Goal: Task Accomplishment & Management: Use online tool/utility

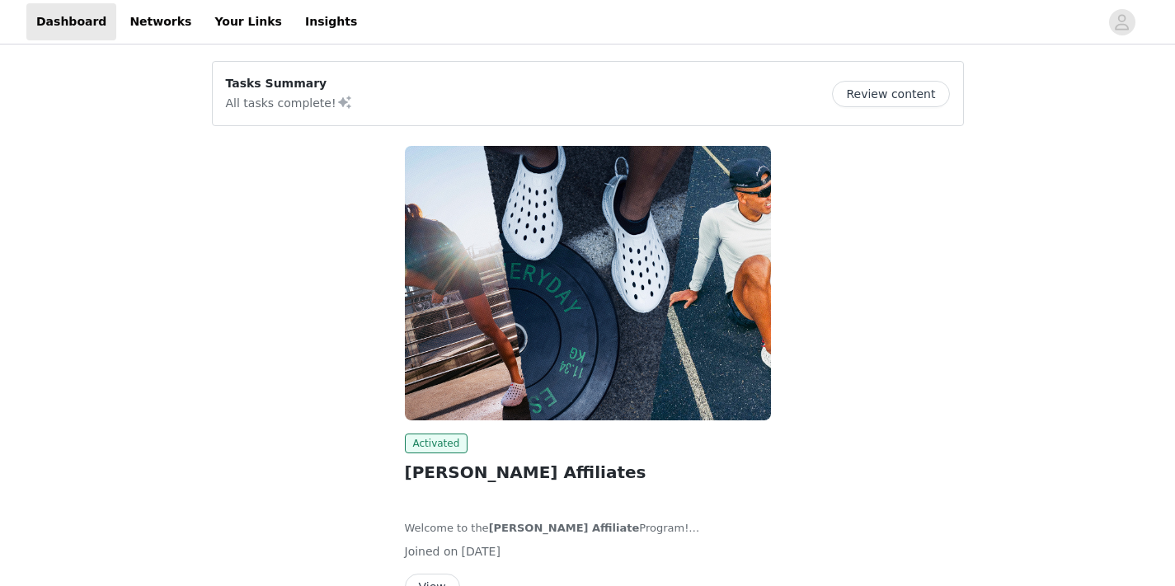
scroll to position [96, 0]
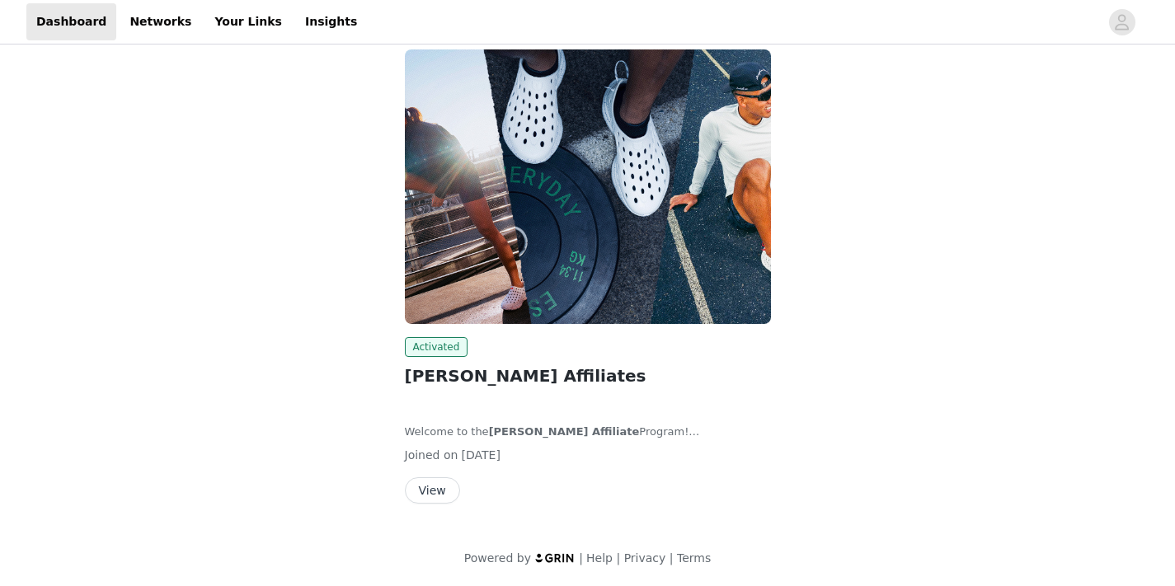
click at [435, 493] on button "View" at bounding box center [432, 490] width 55 height 26
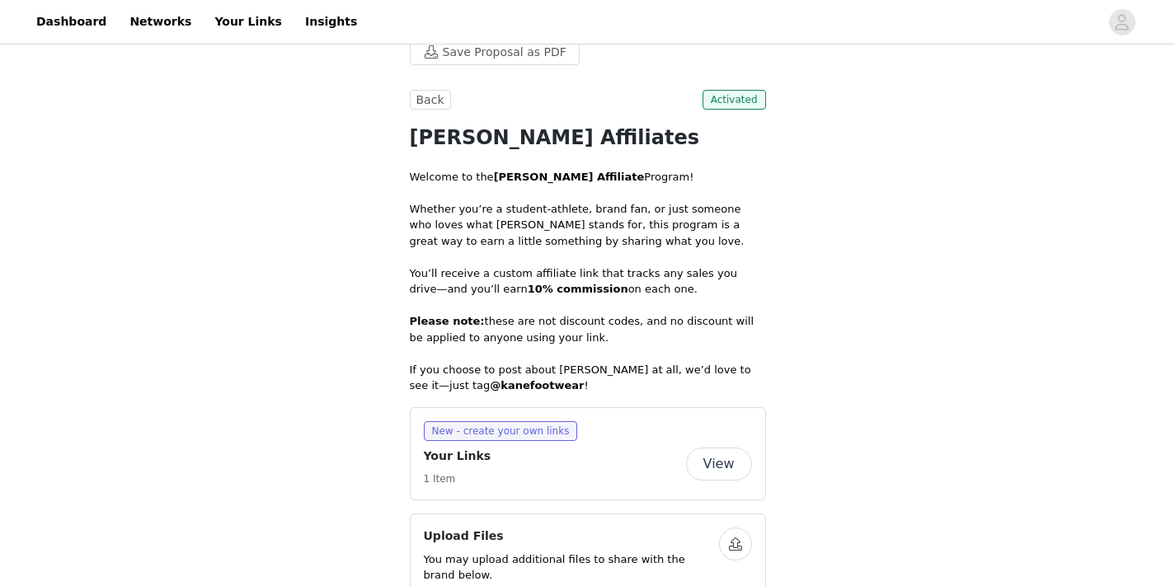
scroll to position [382, 0]
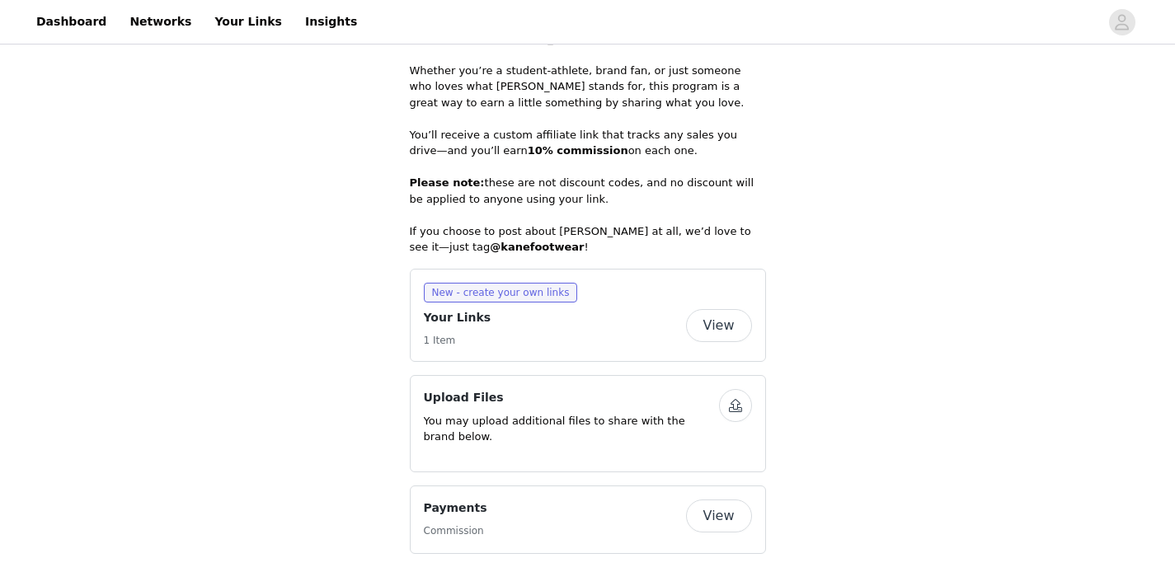
click at [723, 332] on button "View" at bounding box center [719, 325] width 66 height 33
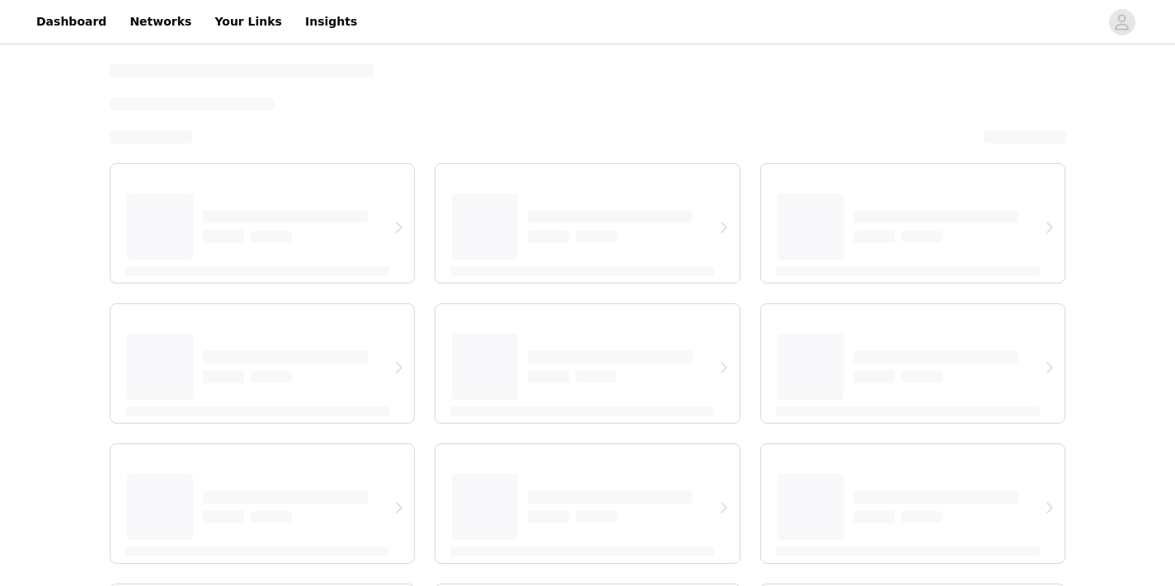
select select "12"
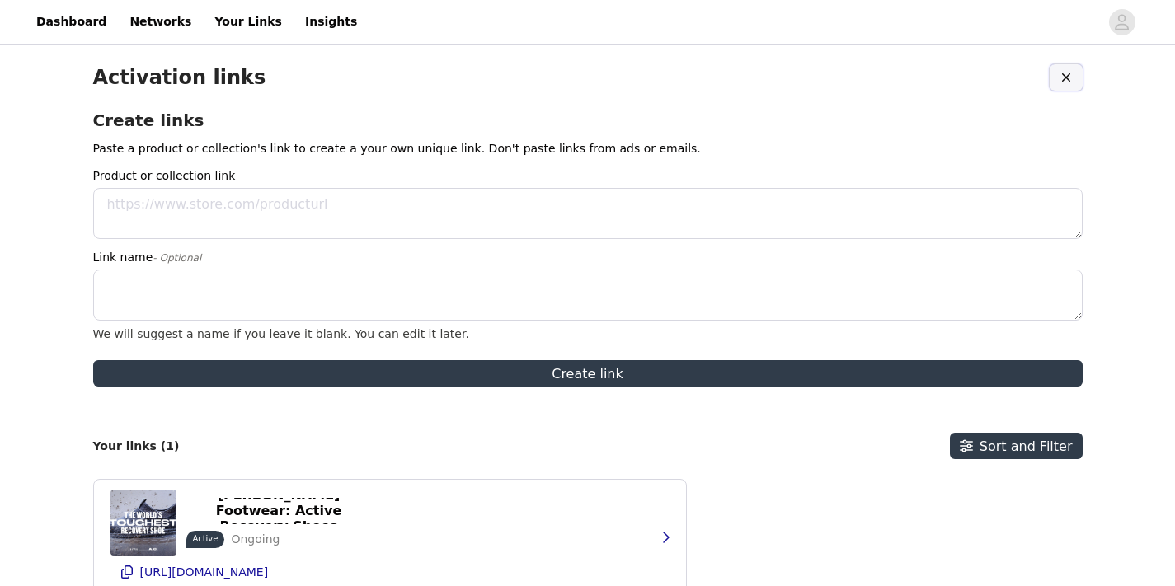
click at [1066, 86] on button "button" at bounding box center [1066, 77] width 33 height 26
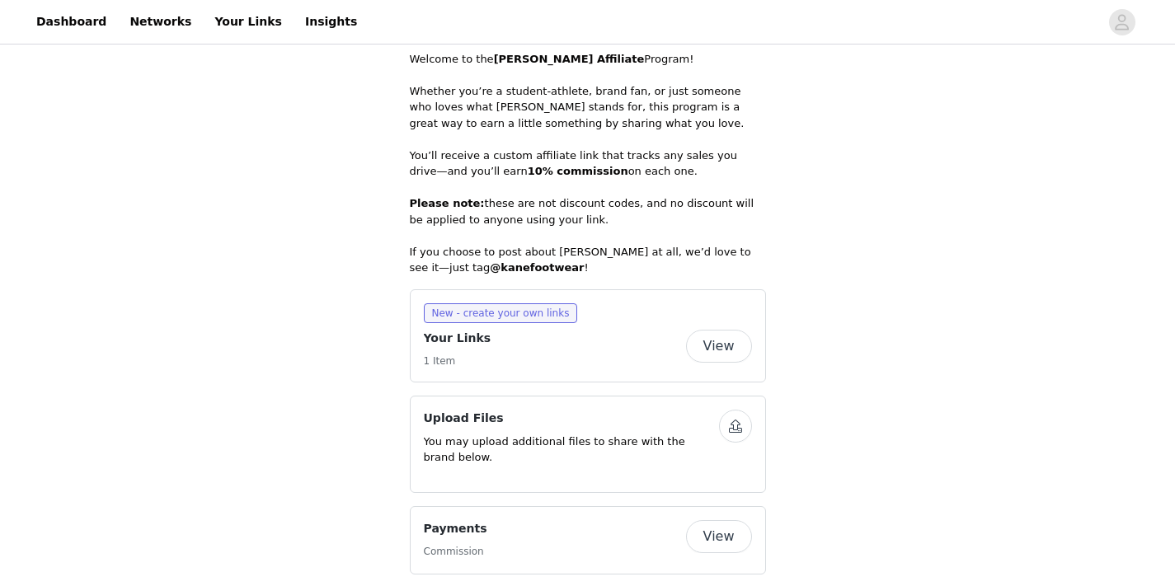
scroll to position [285, 0]
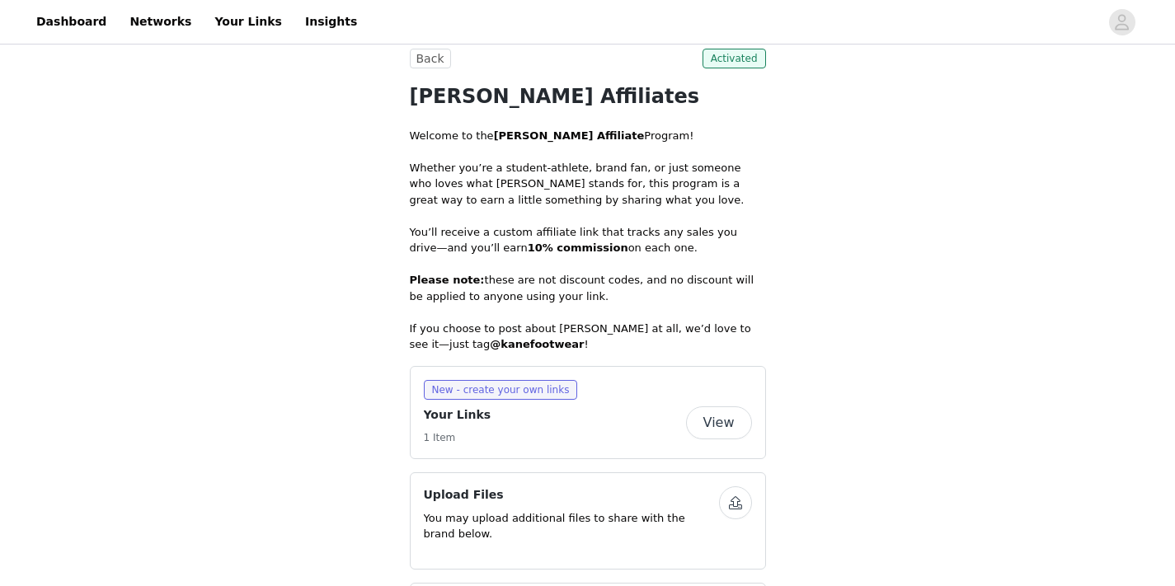
click at [722, 445] on div "New - create your own links Your Links 1 Item View" at bounding box center [588, 412] width 356 height 93
click at [722, 438] on button "View" at bounding box center [719, 423] width 66 height 33
select select "12"
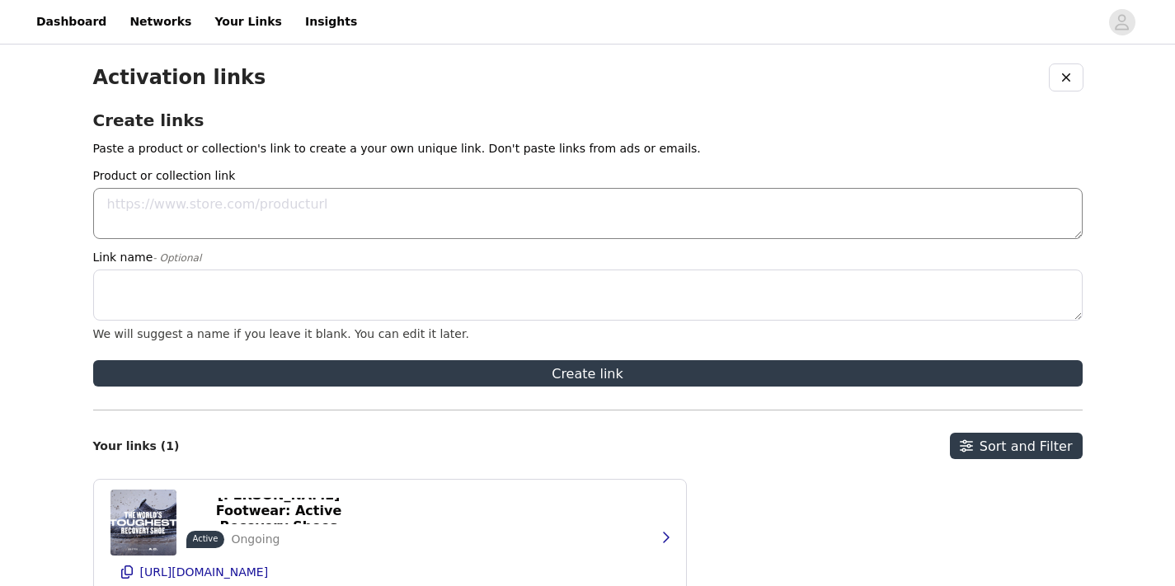
click at [144, 214] on textarea "Product or collection link" at bounding box center [588, 213] width 990 height 51
click at [82, 14] on link "Dashboard" at bounding box center [71, 21] width 90 height 37
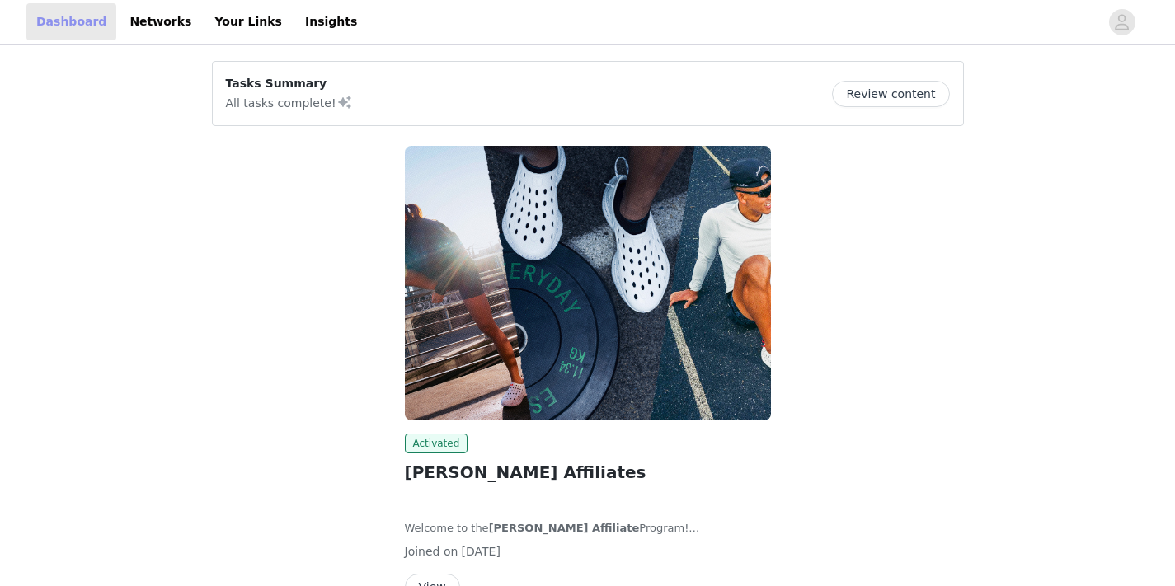
scroll to position [96, 0]
